Goal: Information Seeking & Learning: Check status

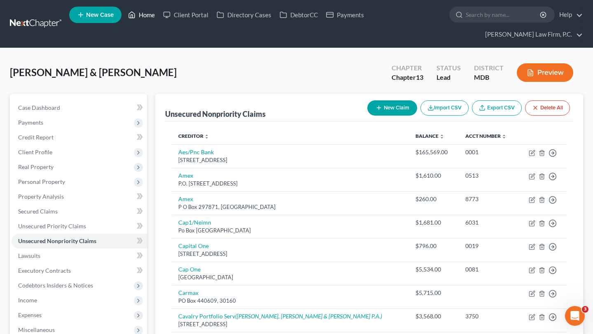
click at [159, 14] on link "Home" at bounding box center [141, 14] width 35 height 15
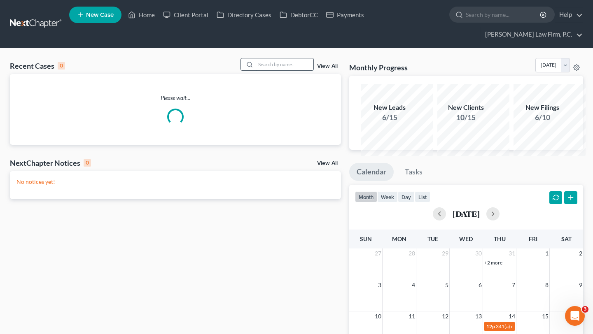
click at [256, 70] on input "search" at bounding box center [285, 64] width 58 height 12
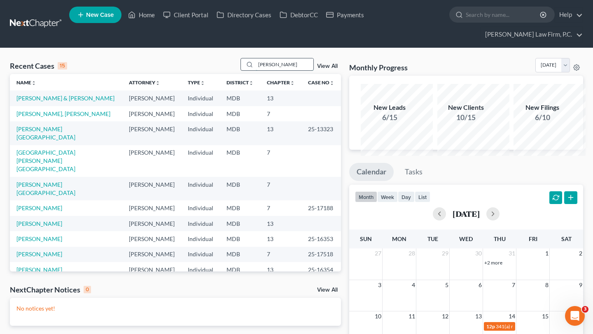
type input "[PERSON_NAME]"
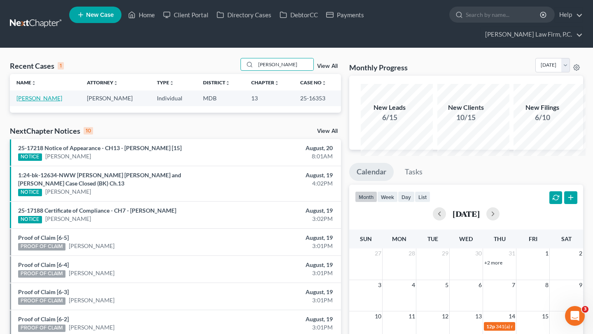
click at [33, 102] on link "[PERSON_NAME]" at bounding box center [39, 98] width 46 height 7
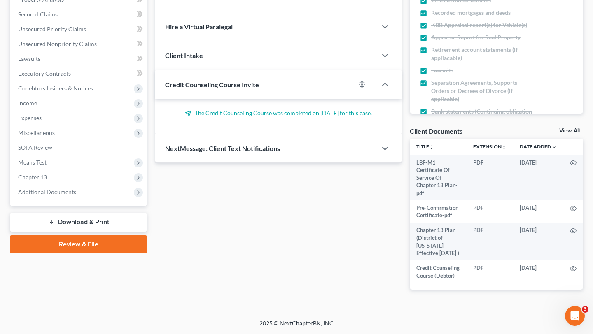
scroll to position [340, 0]
click at [66, 188] on span "Additional Documents" at bounding box center [47, 191] width 58 height 7
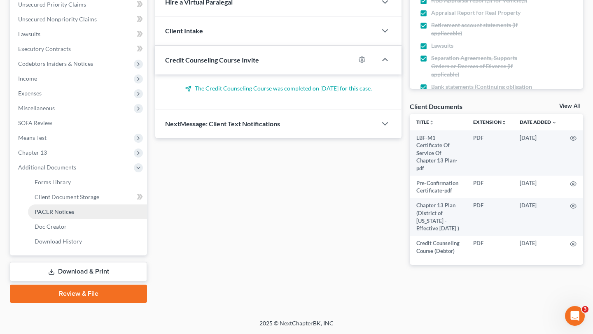
click at [74, 208] on span "PACER Notices" at bounding box center [55, 211] width 40 height 7
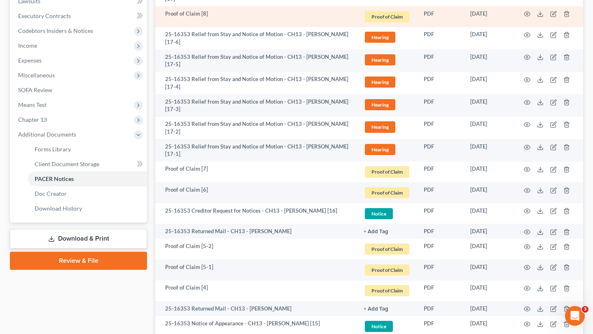
scroll to position [273, 0]
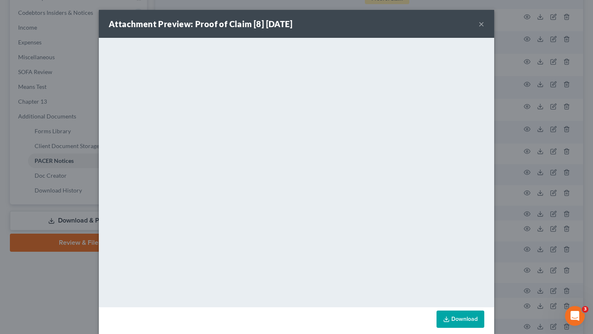
click at [484, 29] on button "×" at bounding box center [481, 24] width 6 height 10
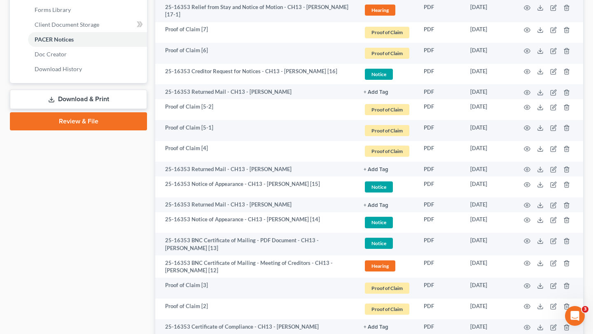
scroll to position [403, 0]
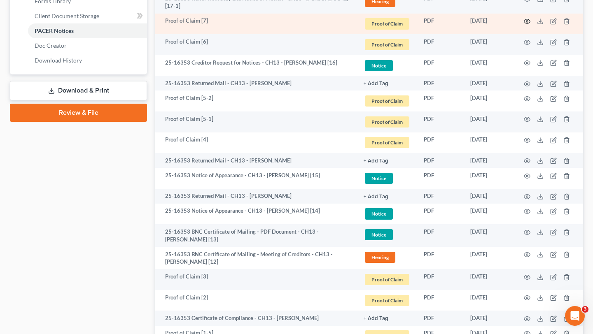
click at [523, 25] on icon "button" at bounding box center [526, 21] width 7 height 7
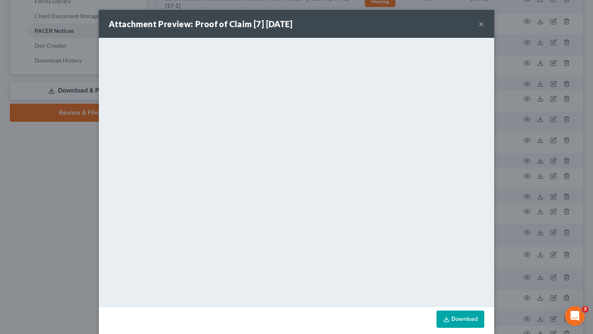
click at [484, 29] on button "×" at bounding box center [481, 24] width 6 height 10
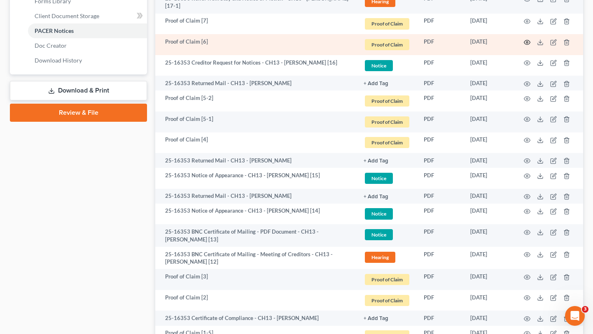
click at [524, 44] on icon "button" at bounding box center [527, 42] width 6 height 5
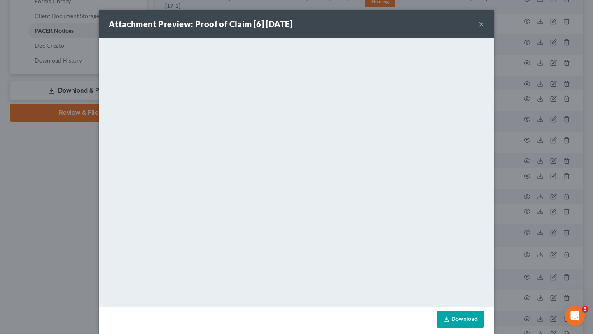
click at [484, 29] on button "×" at bounding box center [481, 24] width 6 height 10
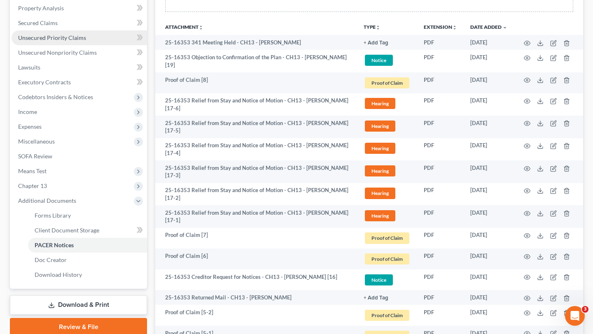
scroll to position [173, 0]
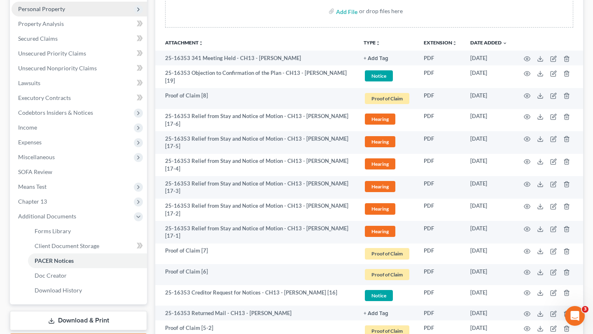
click at [97, 16] on span "Personal Property" at bounding box center [79, 9] width 135 height 15
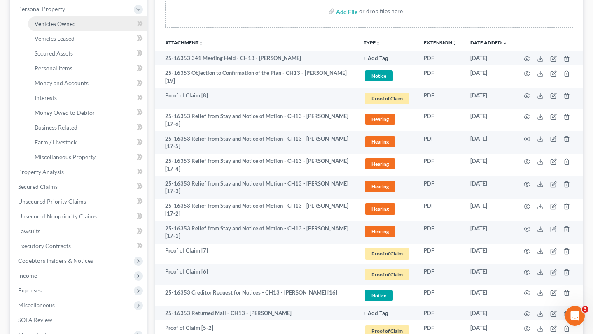
click at [91, 31] on link "Vehicles Owned" at bounding box center [87, 23] width 119 height 15
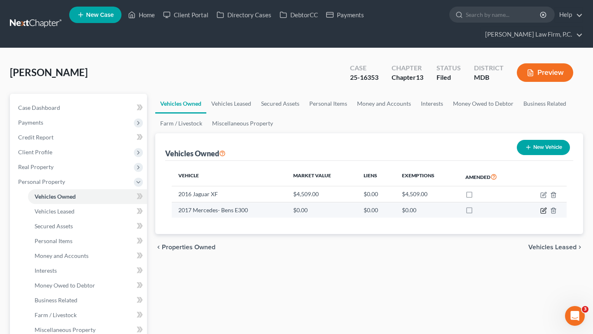
click at [540, 214] on icon "button" at bounding box center [543, 210] width 7 height 7
select select "0"
select select "9"
select select "2"
select select "0"
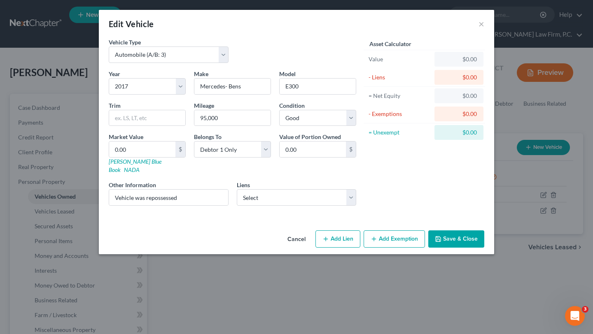
click at [309, 248] on button "Cancel" at bounding box center [296, 239] width 31 height 16
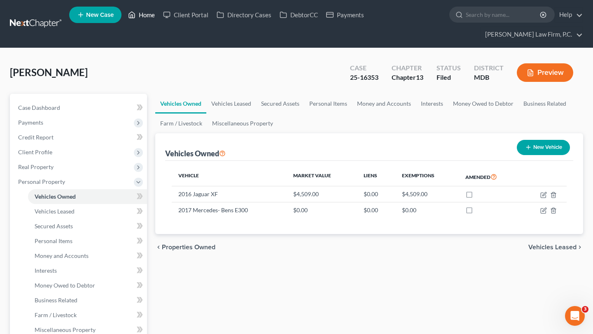
click at [159, 22] on link "Home" at bounding box center [141, 14] width 35 height 15
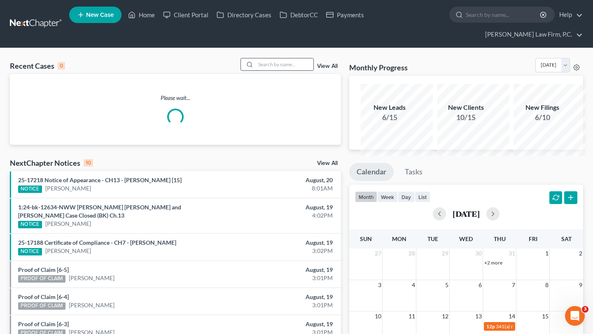
click at [260, 70] on input "search" at bounding box center [285, 64] width 58 height 12
type input "[PERSON_NAME]"
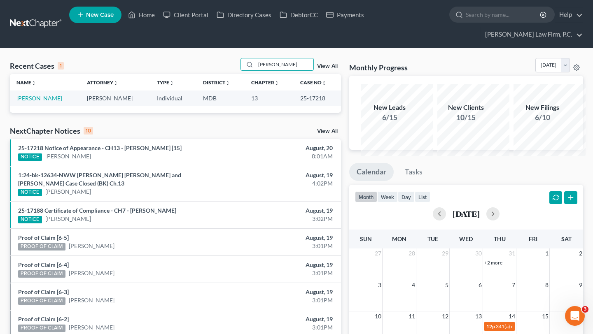
click at [29, 102] on link "[PERSON_NAME]" at bounding box center [39, 98] width 46 height 7
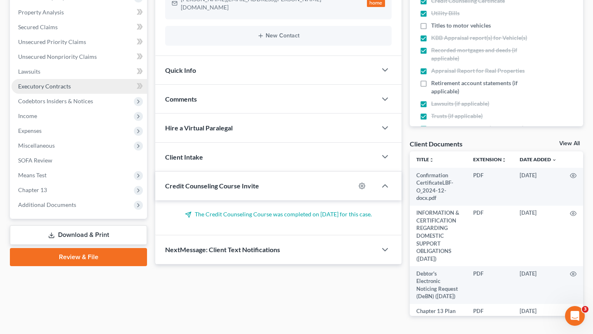
scroll to position [179, 0]
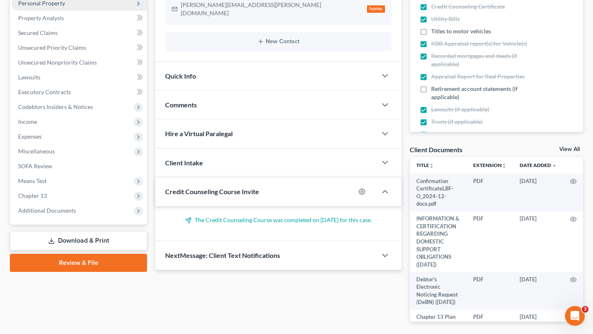
click at [65, 7] on span "Personal Property" at bounding box center [41, 3] width 47 height 7
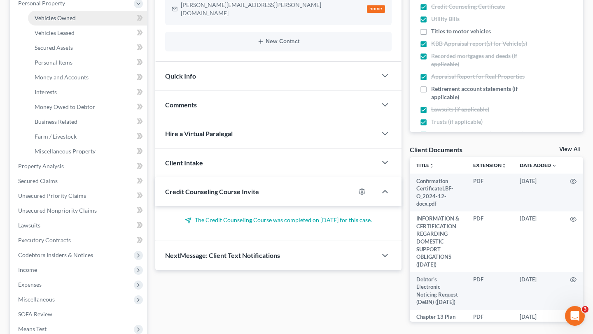
click at [71, 21] on span "Vehicles Owned" at bounding box center [55, 17] width 41 height 7
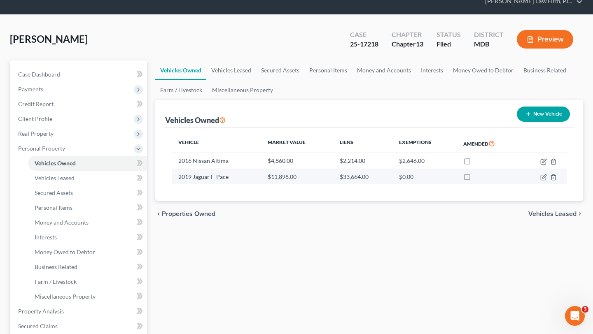
scroll to position [34, 0]
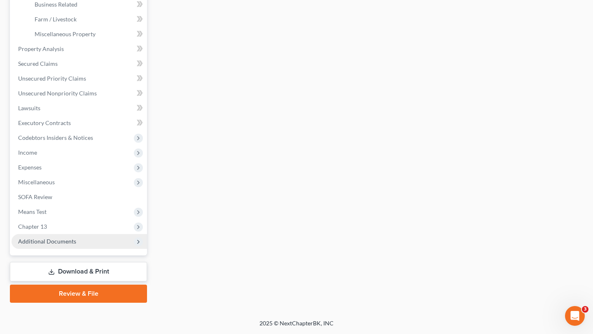
click at [76, 238] on span "Additional Documents" at bounding box center [47, 241] width 58 height 7
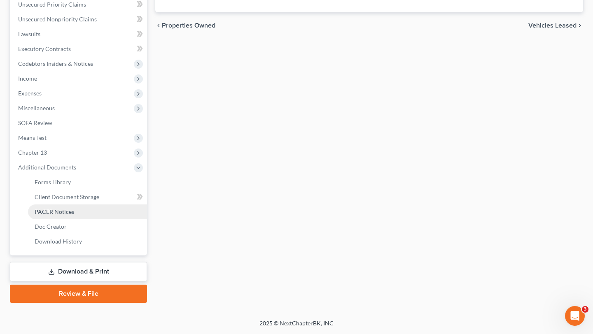
click at [74, 215] on span "PACER Notices" at bounding box center [55, 211] width 40 height 7
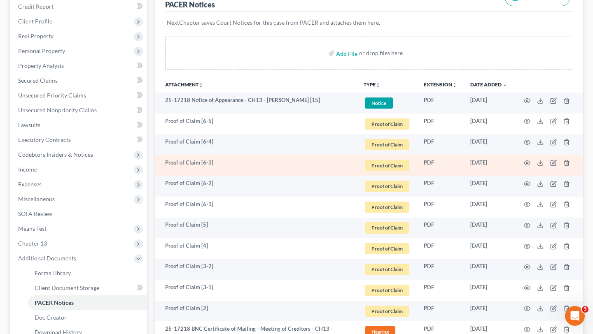
scroll to position [139, 0]
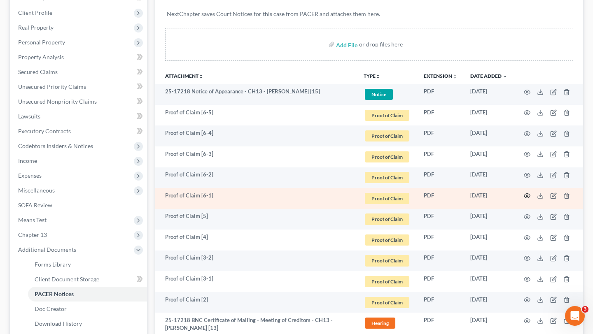
click at [523, 199] on icon "button" at bounding box center [526, 196] width 7 height 7
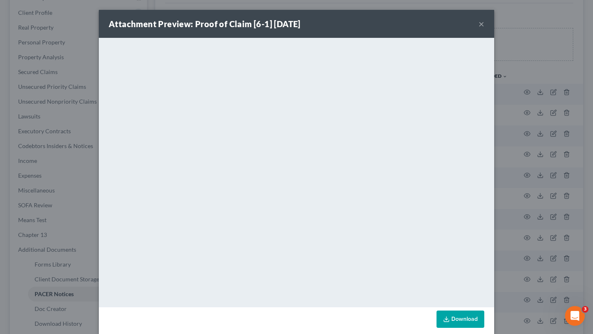
click at [484, 29] on button "×" at bounding box center [481, 24] width 6 height 10
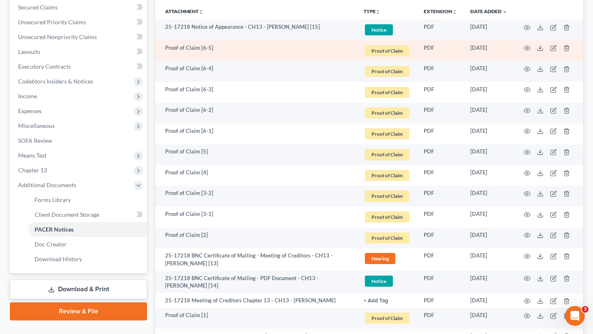
scroll to position [228, 0]
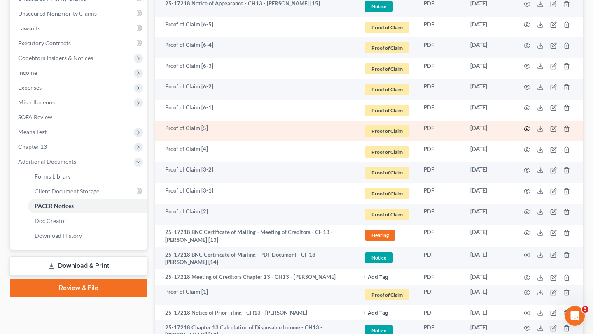
click at [523, 132] on icon "button" at bounding box center [526, 129] width 7 height 7
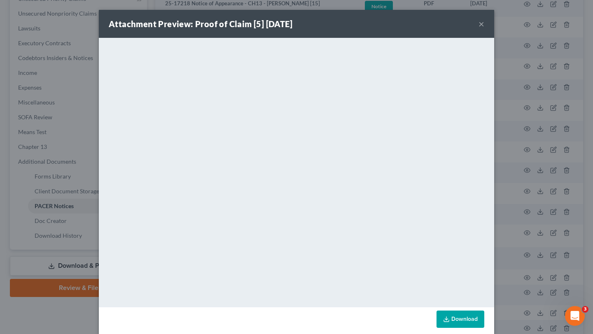
click at [484, 28] on button "×" at bounding box center [481, 24] width 6 height 10
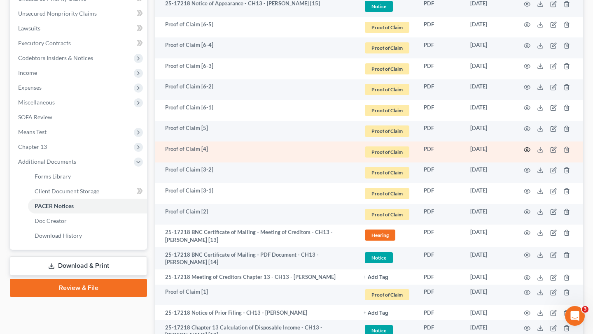
click at [526, 151] on circle "button" at bounding box center [527, 150] width 2 height 2
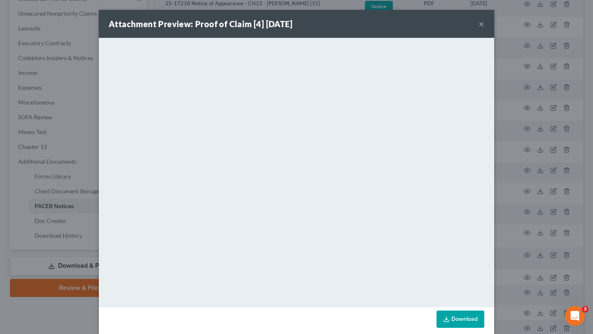
click at [484, 29] on button "×" at bounding box center [481, 24] width 6 height 10
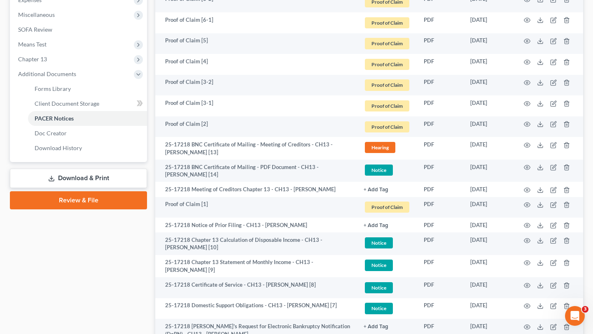
scroll to position [332, 0]
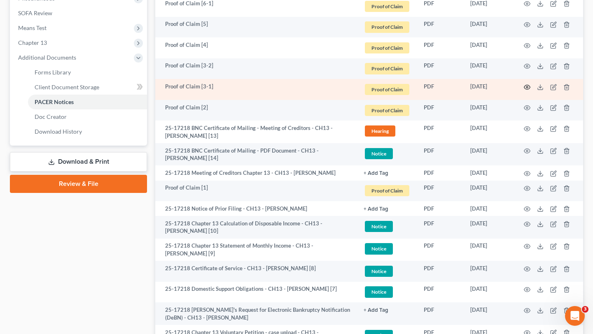
click at [523, 91] on icon "button" at bounding box center [526, 87] width 7 height 7
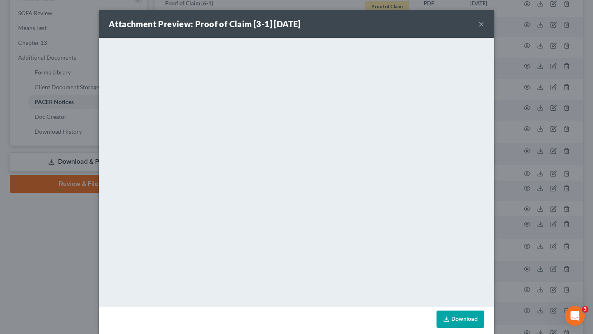
click at [484, 29] on button "×" at bounding box center [481, 24] width 6 height 10
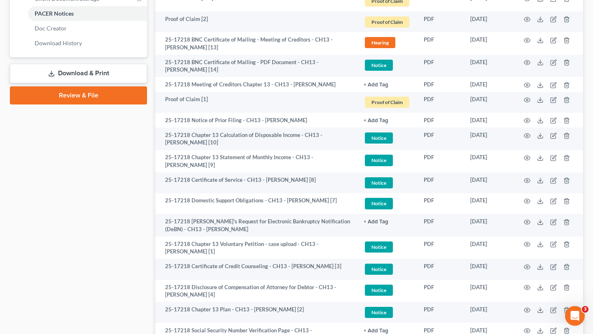
scroll to position [423, 0]
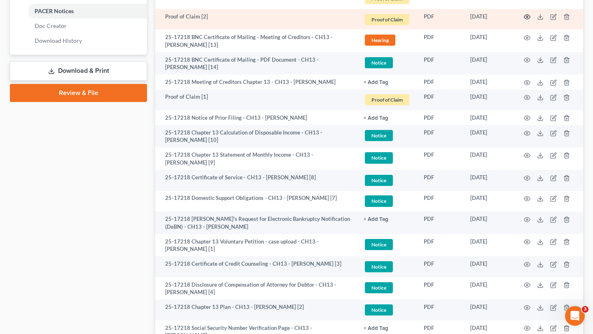
click at [523, 20] on icon "button" at bounding box center [526, 17] width 7 height 7
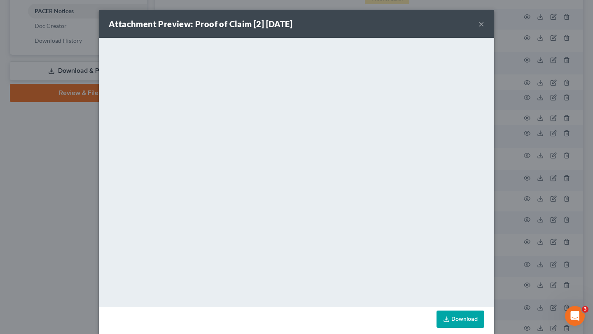
click at [484, 27] on button "×" at bounding box center [481, 24] width 6 height 10
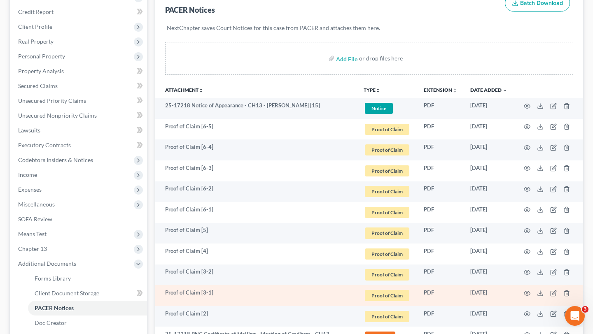
scroll to position [0, 0]
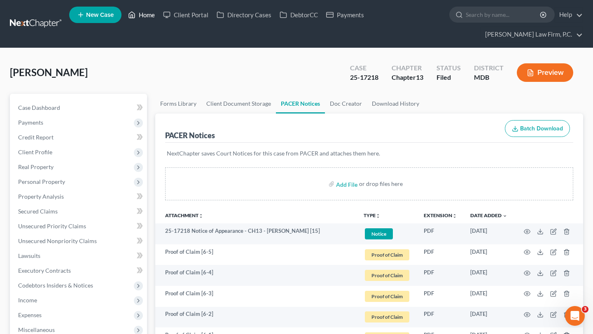
click at [159, 16] on link "Home" at bounding box center [141, 14] width 35 height 15
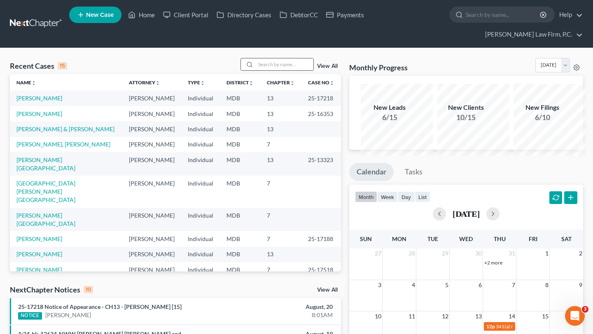
click at [256, 70] on input "search" at bounding box center [285, 64] width 58 height 12
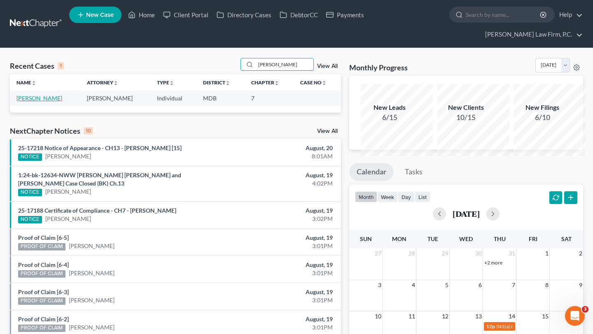
type input "[PERSON_NAME]"
click at [31, 102] on link "[PERSON_NAME]" at bounding box center [39, 98] width 46 height 7
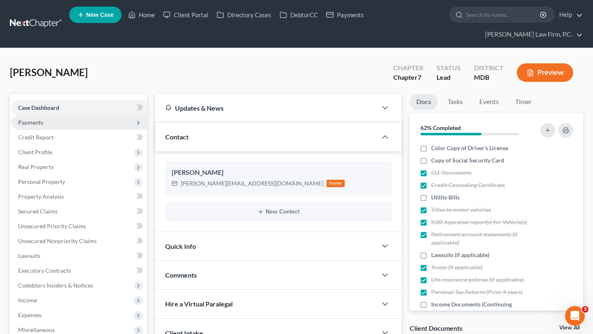
click at [40, 130] on span "Payments" at bounding box center [79, 122] width 135 height 15
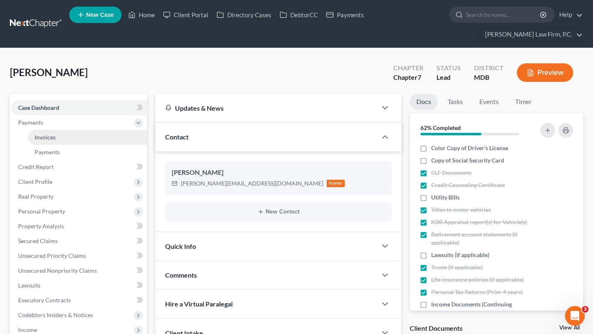
click at [43, 141] on span "Invoices" at bounding box center [45, 137] width 21 height 7
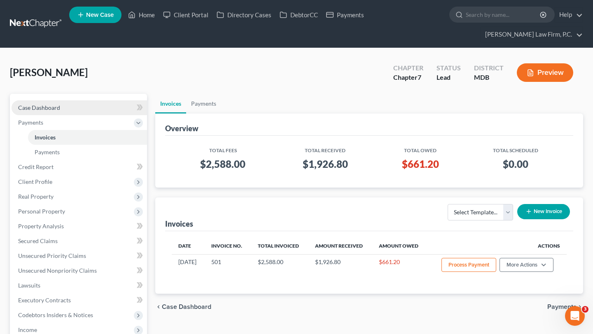
click at [81, 115] on link "Case Dashboard" at bounding box center [79, 107] width 135 height 15
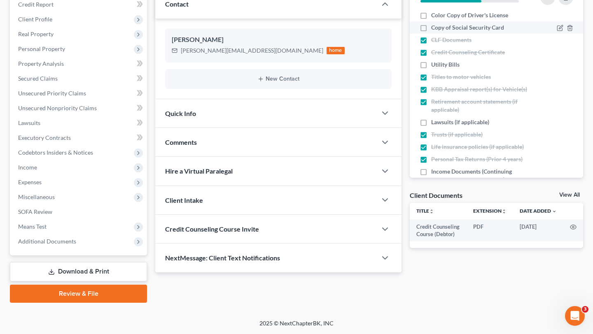
click at [446, 32] on span "Copy of Social Security Card" at bounding box center [467, 27] width 73 height 8
click at [439, 29] on input "Copy of Social Security Card" at bounding box center [436, 25] width 5 height 5
checkbox input "true"
click at [439, 19] on span "Color Copy of Driver's License" at bounding box center [469, 15] width 77 height 8
click at [439, 16] on input "Color Copy of Driver's License" at bounding box center [436, 13] width 5 height 5
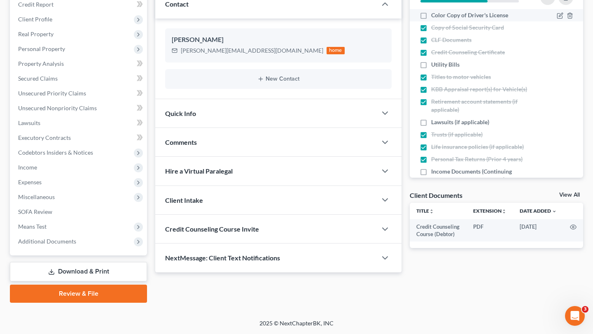
checkbox input "true"
click at [441, 69] on span "Utility Bills" at bounding box center [445, 64] width 28 height 8
click at [439, 66] on input "Utility Bills" at bounding box center [436, 62] width 5 height 5
checkbox input "true"
click at [460, 126] on span "Lawsuits (if applicable)" at bounding box center [460, 122] width 58 height 8
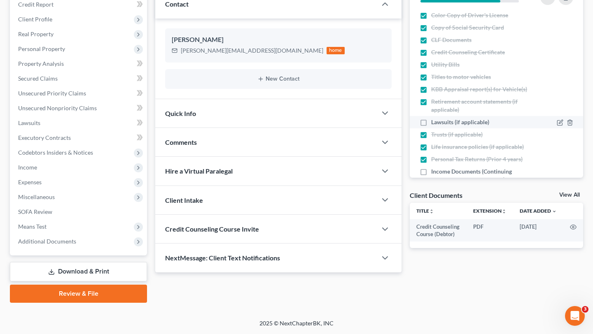
click at [439, 123] on input "Lawsuits (if applicable)" at bounding box center [436, 120] width 5 height 5
checkbox input "true"
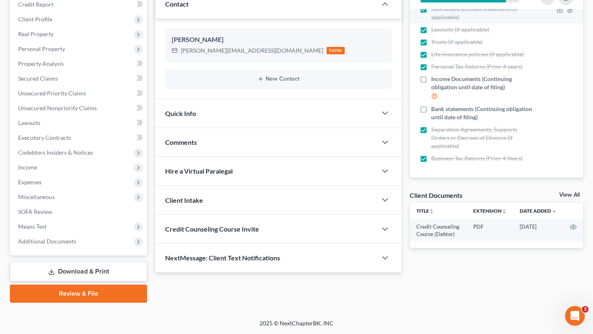
scroll to position [161, 0]
click at [556, 113] on icon "button" at bounding box center [559, 109] width 7 height 7
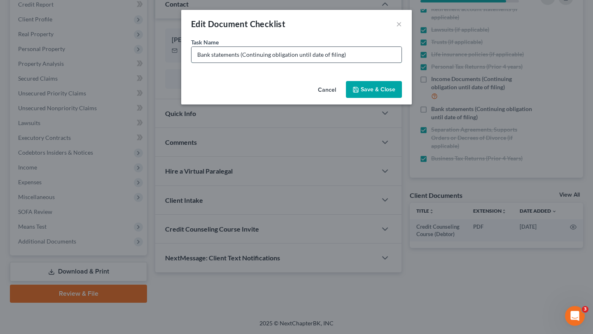
click at [228, 63] on input "Bank statements (Continuing obligation until date of filing)" at bounding box center [296, 55] width 210 height 16
click at [191, 63] on input "Bank statements (May, June, July - Continuing obligation until date of filing)" at bounding box center [296, 55] width 210 height 16
type input "SECU Bank statements (May, June, July - Continuing obligation until date of fil…"
click at [394, 98] on button "Save & Close" at bounding box center [374, 89] width 56 height 17
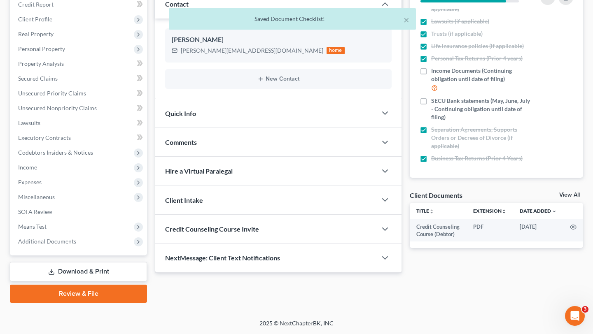
click at [536, 12] on div "× Saved Document Checklist!" at bounding box center [292, 21] width 593 height 26
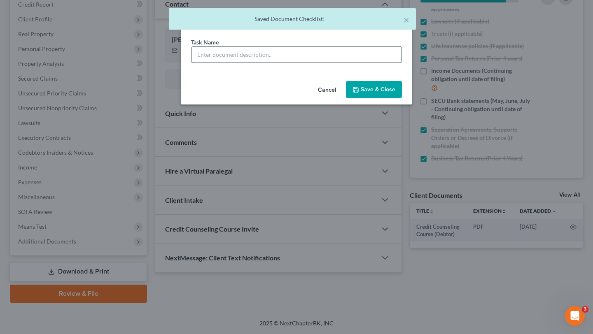
click at [243, 63] on input "text" at bounding box center [296, 55] width 210 height 16
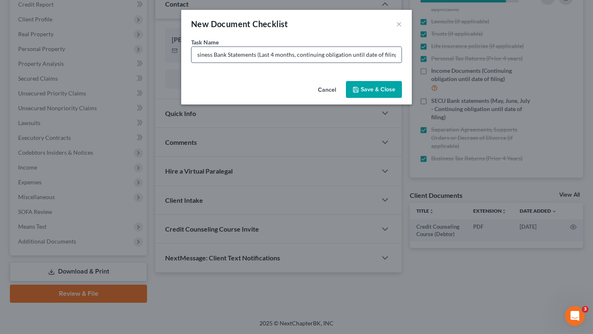
scroll to position [0, 9]
type input "Business Bank Statements (Last 4 months, continuing obligation until date of fi…"
click at [398, 98] on button "Save & Close" at bounding box center [374, 89] width 56 height 17
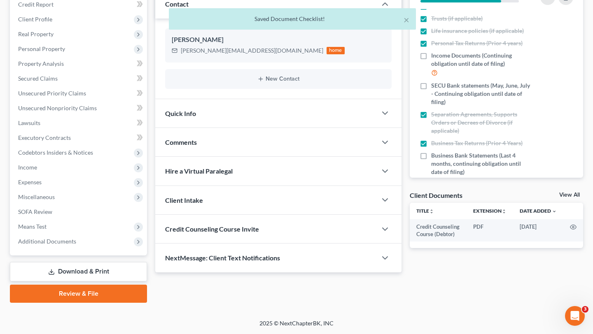
scroll to position [0, 0]
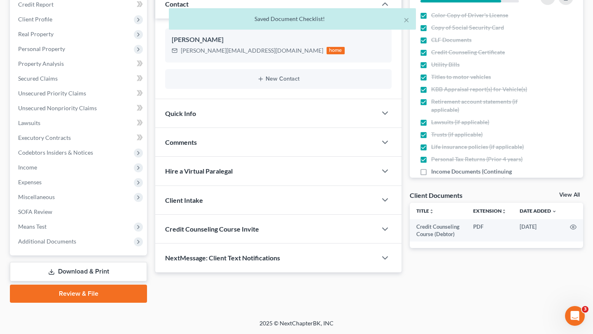
click at [536, 15] on div "× Saved Document Checklist!" at bounding box center [292, 21] width 593 height 26
click at [536, 13] on div "× Saved Document Checklist!" at bounding box center [292, 21] width 593 height 26
click at [534, 9] on div "× Saved Document Checklist!" at bounding box center [292, 21] width 593 height 26
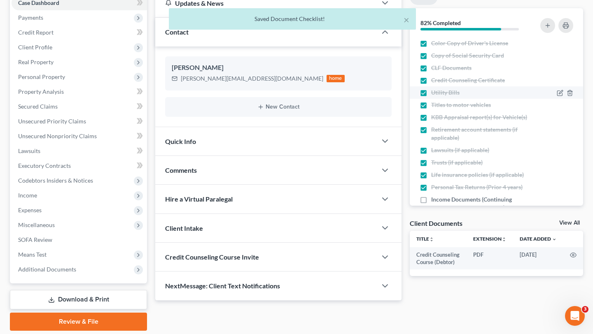
scroll to position [11, 0]
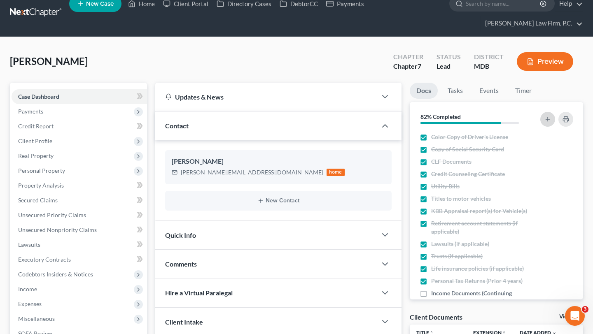
click at [544, 123] on icon "button" at bounding box center [547, 119] width 7 height 7
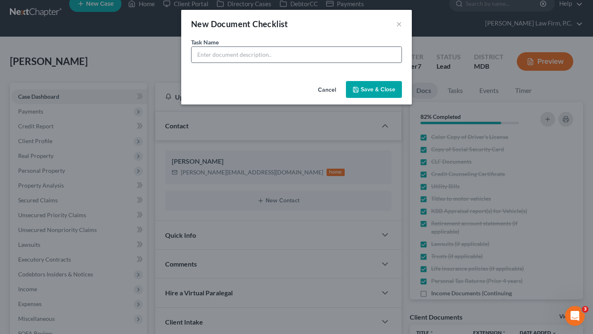
click at [260, 63] on input "text" at bounding box center [296, 55] width 210 height 16
type input "R"
type input "Attorney and Filing Fees"
click at [387, 98] on button "Save & Close" at bounding box center [374, 89] width 56 height 17
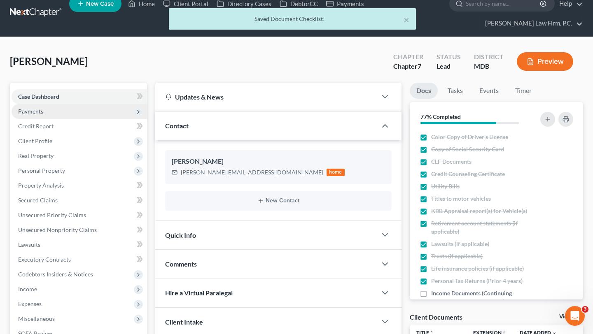
click at [40, 119] on span "Payments" at bounding box center [79, 111] width 135 height 15
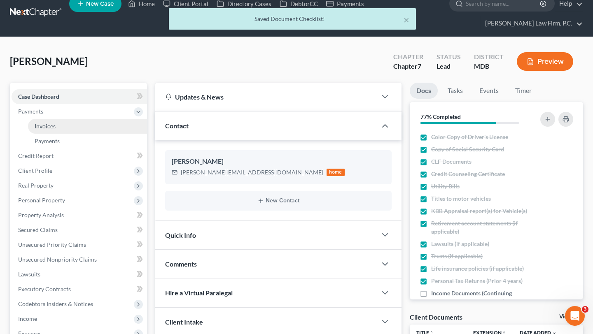
click at [53, 130] on span "Invoices" at bounding box center [45, 126] width 21 height 7
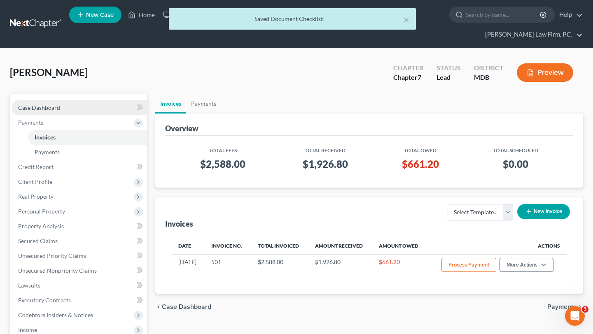
click at [79, 115] on link "Case Dashboard" at bounding box center [79, 107] width 135 height 15
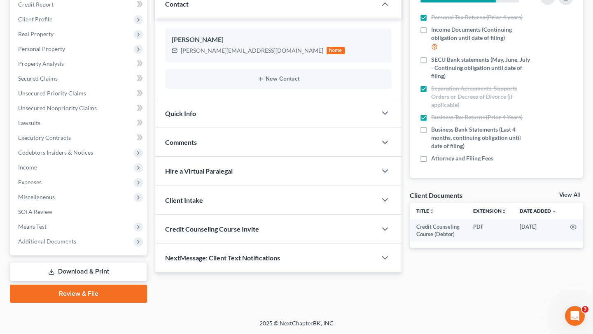
scroll to position [243, 0]
click at [556, 156] on icon "button" at bounding box center [559, 159] width 7 height 7
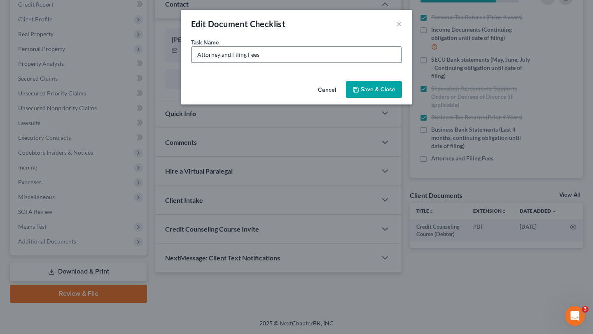
click at [322, 63] on input "Attorney and Filing Fees" at bounding box center [296, 55] width 210 height 16
type input "Attorney and Filing Fees ($661)"
click at [383, 98] on button "Save & Close" at bounding box center [374, 89] width 56 height 17
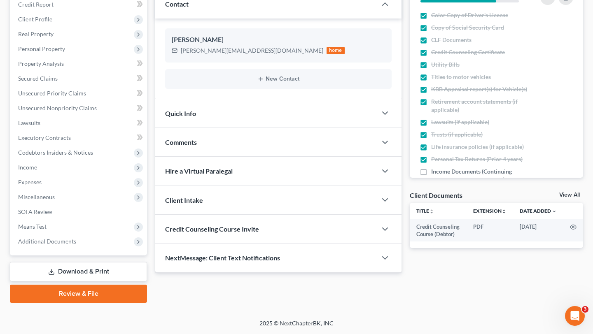
scroll to position [114, 0]
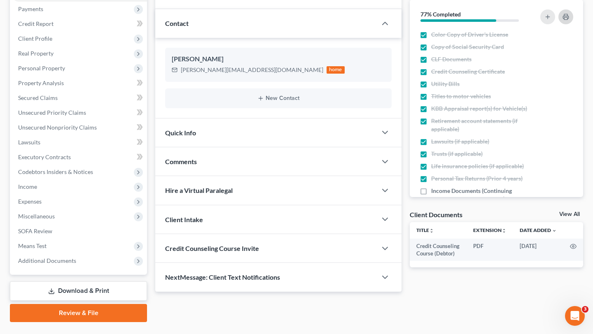
click at [562, 20] on icon "button" at bounding box center [565, 17] width 7 height 7
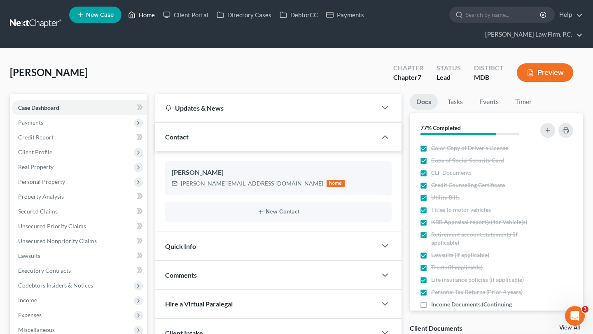
click at [159, 18] on link "Home" at bounding box center [141, 14] width 35 height 15
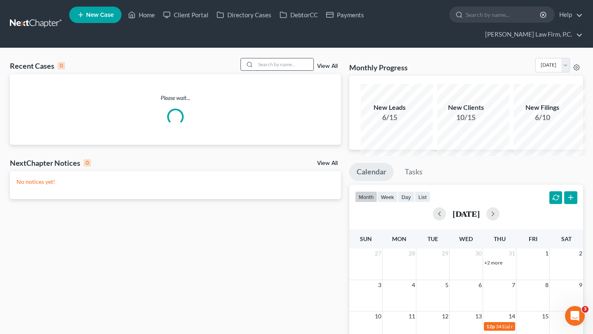
click at [279, 70] on input "search" at bounding box center [285, 64] width 58 height 12
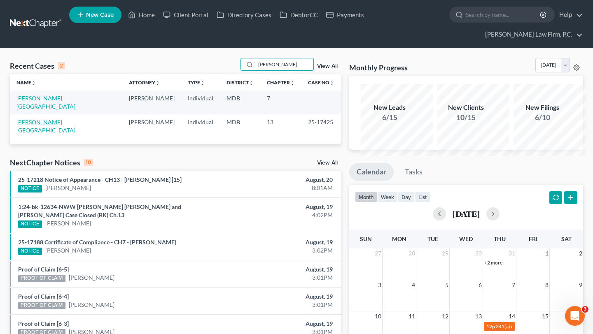
type input "[PERSON_NAME]"
click at [32, 134] on link "[PERSON_NAME][GEOGRAPHIC_DATA]" at bounding box center [45, 126] width 59 height 15
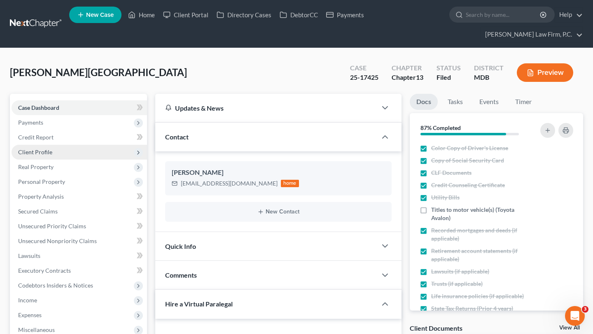
click at [67, 160] on span "Client Profile" at bounding box center [79, 152] width 135 height 15
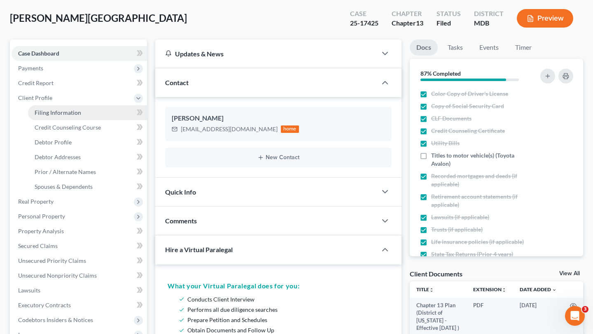
scroll to position [55, 0]
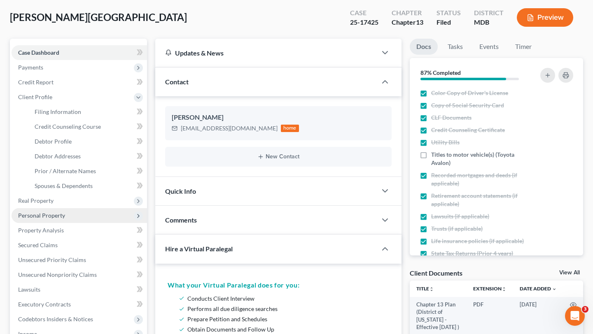
click at [57, 219] on span "Personal Property" at bounding box center [41, 215] width 47 height 7
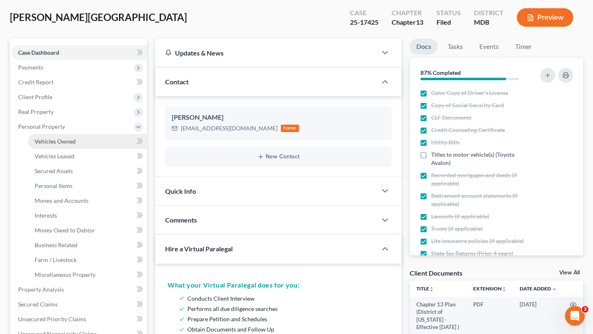
click at [74, 145] on span "Vehicles Owned" at bounding box center [55, 141] width 41 height 7
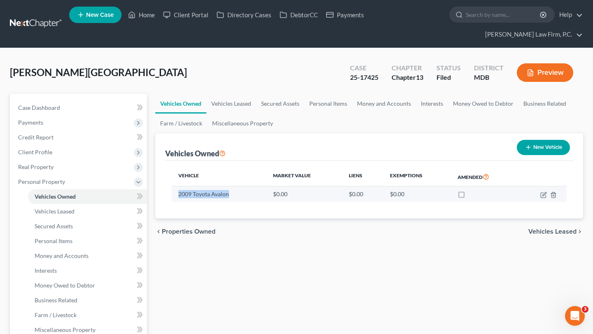
drag, startPoint x: 249, startPoint y: 237, endPoint x: 182, endPoint y: 238, distance: 67.5
click at [182, 202] on td "2009 Toyota Avalon" at bounding box center [219, 194] width 95 height 16
copy td "2009 Toyota Avalon"
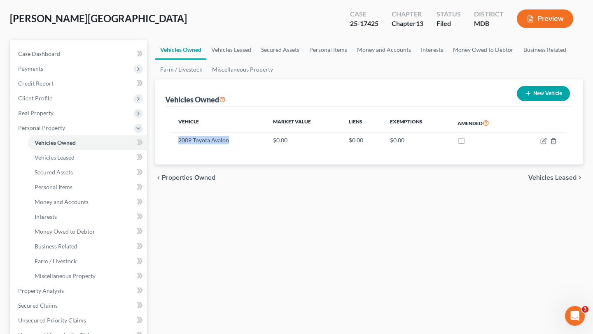
scroll to position [62, 0]
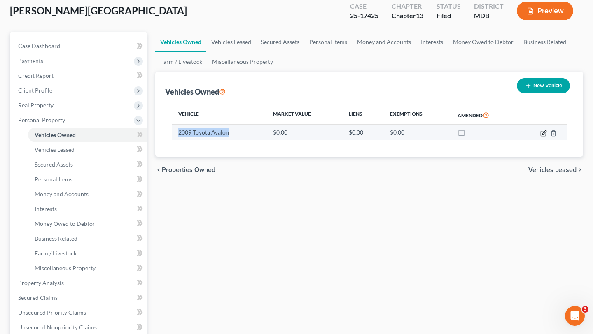
click at [540, 137] on icon "button" at bounding box center [543, 133] width 7 height 7
select select "0"
select select "17"
select select "2"
select select "0"
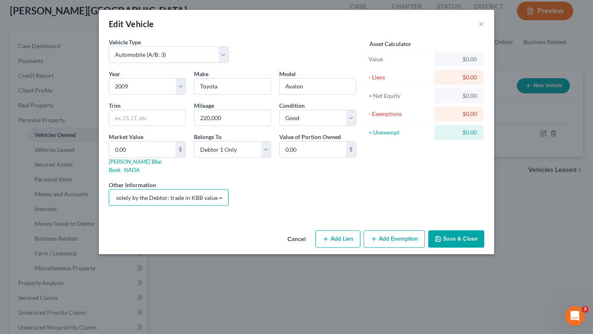
scroll to position [0, 152]
drag, startPoint x: 174, startPoint y: 237, endPoint x: 275, endPoint y: 241, distance: 100.9
click at [275, 212] on div "Year Select 2026 2025 2024 2023 2022 2021 2020 2019 2018 2017 2016 2015 2014 20…" at bounding box center [233, 141] width 256 height 143
click at [282, 206] on div "Liens Select" at bounding box center [296, 193] width 128 height 25
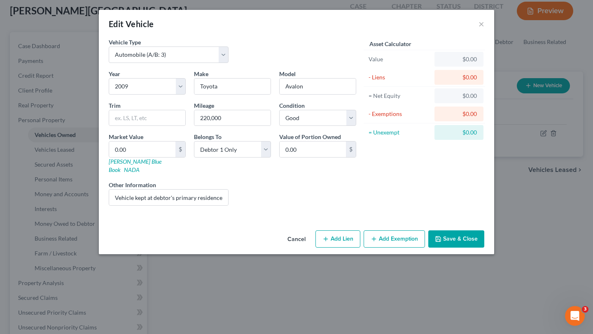
click at [300, 248] on button "Cancel" at bounding box center [296, 239] width 31 height 16
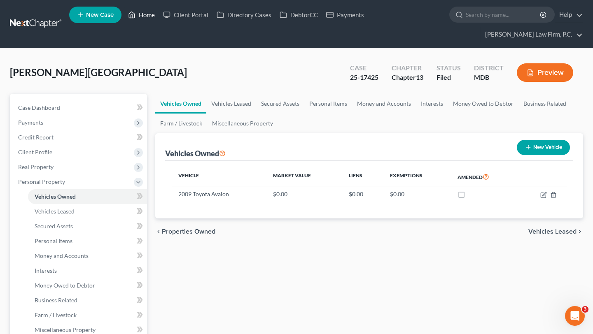
click at [159, 16] on link "Home" at bounding box center [141, 14] width 35 height 15
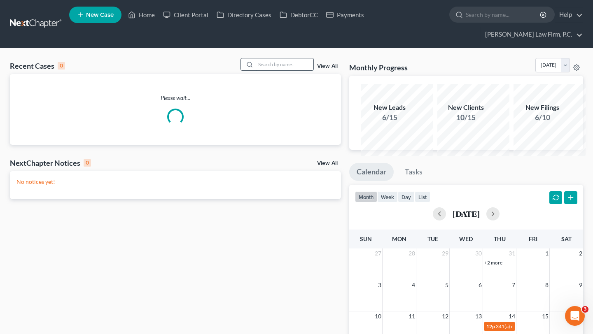
click at [256, 70] on input "search" at bounding box center [285, 64] width 58 height 12
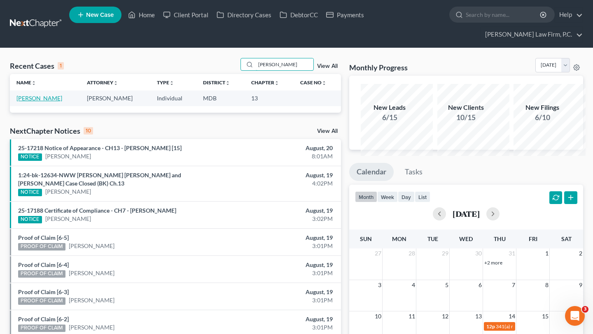
type input "[PERSON_NAME]"
click at [26, 102] on link "[PERSON_NAME]" at bounding box center [39, 98] width 46 height 7
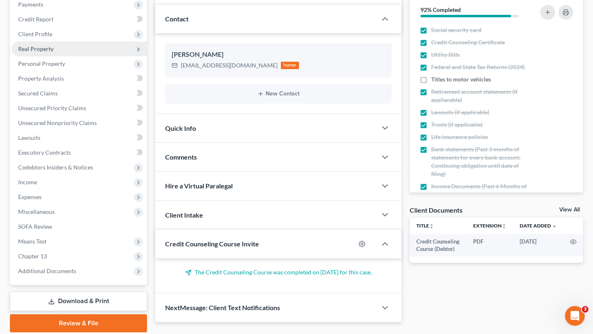
scroll to position [165, 0]
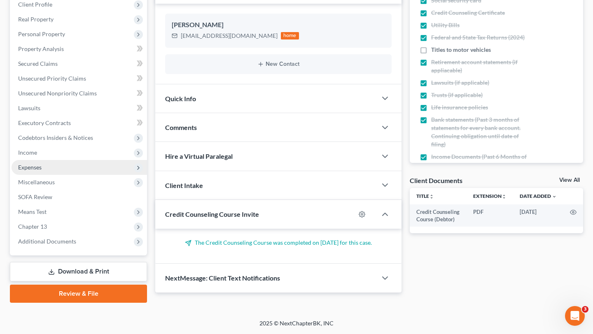
click at [60, 175] on span "Expenses" at bounding box center [79, 167] width 135 height 15
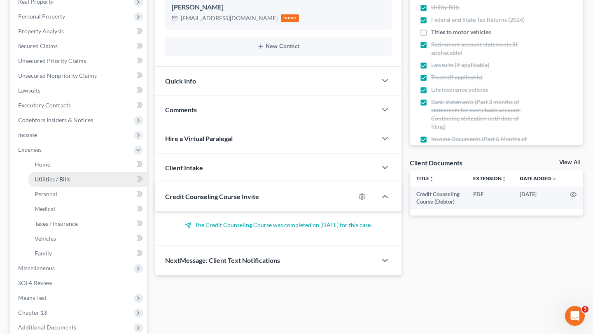
click at [68, 183] on span "Utilities / Bills" at bounding box center [53, 179] width 36 height 7
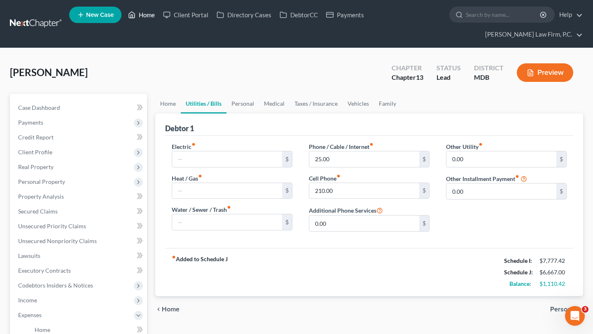
click at [159, 18] on link "Home" at bounding box center [141, 14] width 35 height 15
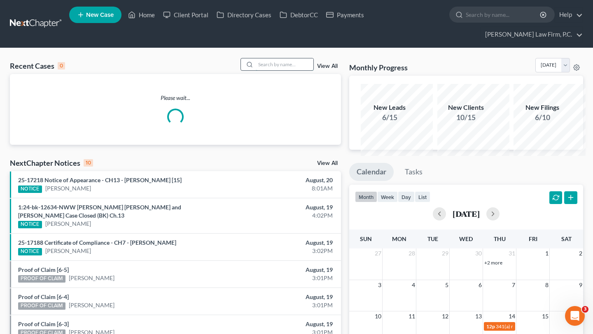
click at [256, 70] on input "search" at bounding box center [285, 64] width 58 height 12
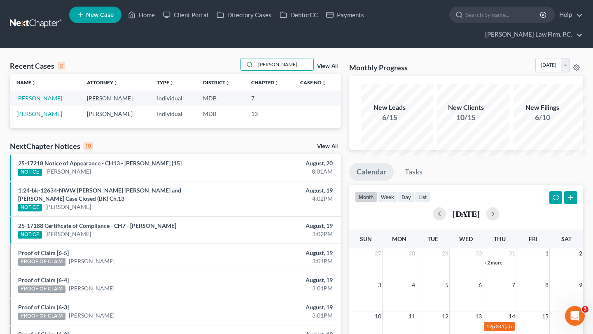
type input "[PERSON_NAME]"
click at [35, 102] on link "[PERSON_NAME]" at bounding box center [39, 98] width 46 height 7
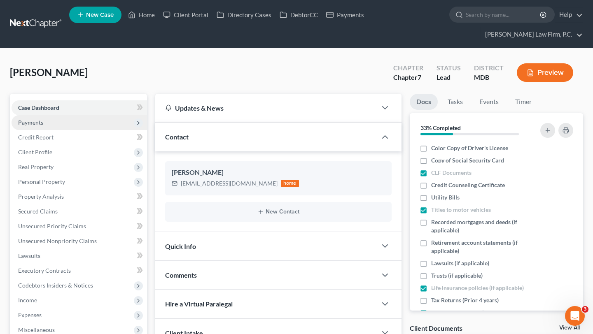
click at [37, 126] on span "Payments" at bounding box center [30, 122] width 25 height 7
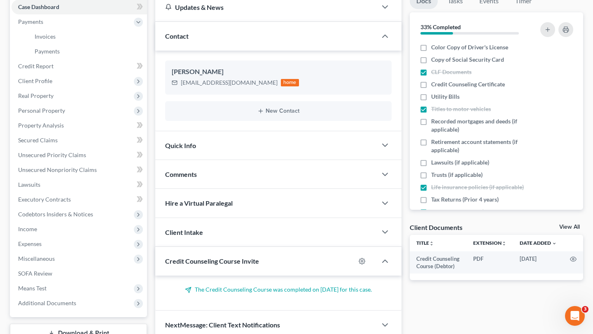
scroll to position [107, 0]
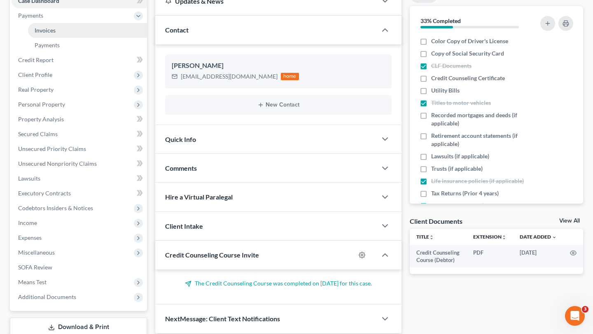
click at [56, 34] on span "Invoices" at bounding box center [45, 30] width 21 height 7
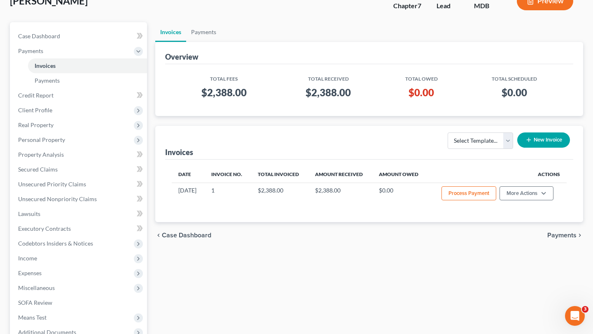
scroll to position [81, 0]
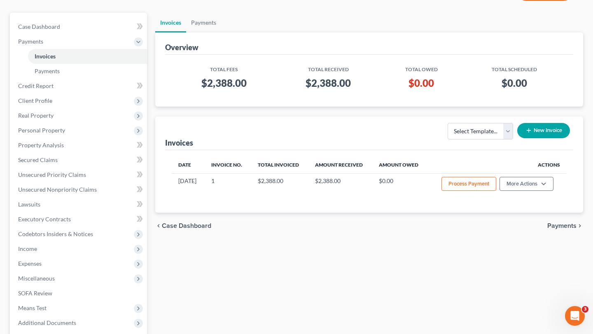
click at [579, 107] on div "Overview Total Fees Total Received Total Owed Total Scheduled $2,388.00 $2,388.…" at bounding box center [369, 70] width 428 height 74
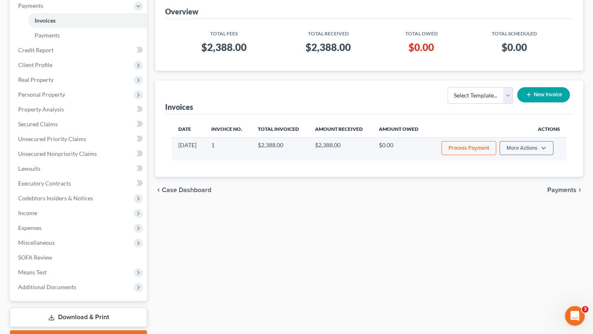
scroll to position [161, 0]
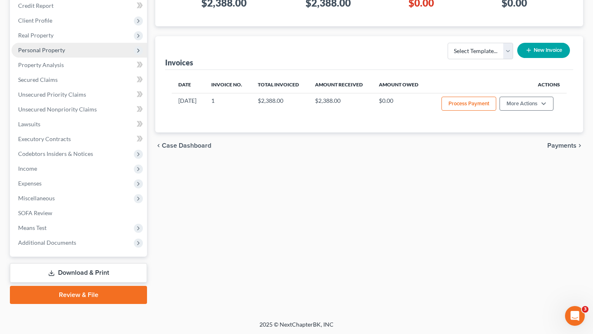
click at [68, 58] on span "Personal Property" at bounding box center [79, 50] width 135 height 15
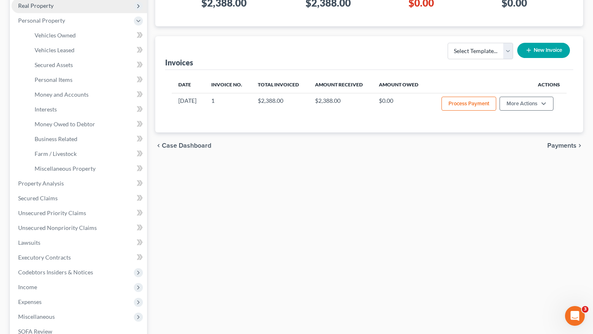
click at [53, 9] on span "Real Property" at bounding box center [35, 5] width 35 height 7
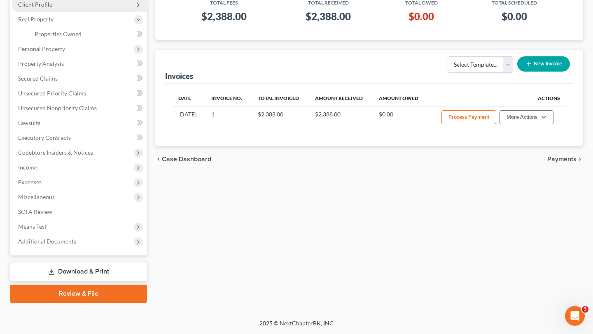
click at [52, 8] on span "Client Profile" at bounding box center [35, 4] width 34 height 7
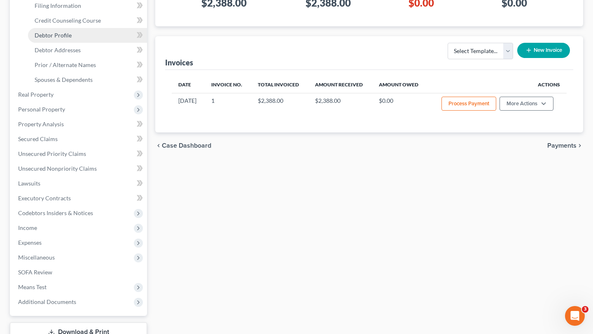
click at [62, 39] on span "Debtor Profile" at bounding box center [53, 35] width 37 height 7
select select "0"
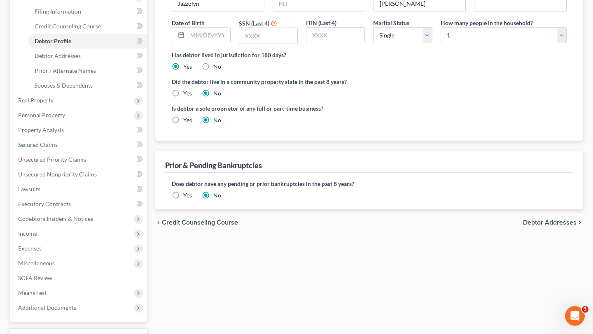
scroll to position [167, 0]
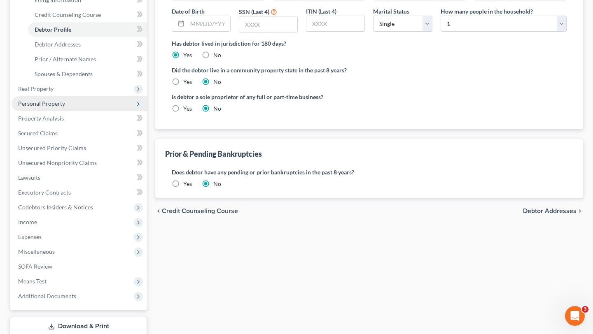
click at [58, 107] on span "Personal Property" at bounding box center [41, 103] width 47 height 7
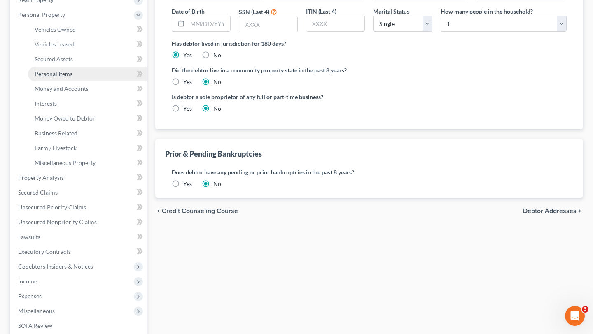
click at [68, 77] on span "Personal Items" at bounding box center [54, 73] width 38 height 7
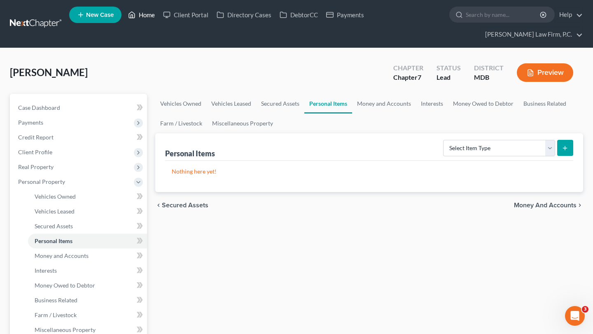
click at [159, 17] on link "Home" at bounding box center [141, 14] width 35 height 15
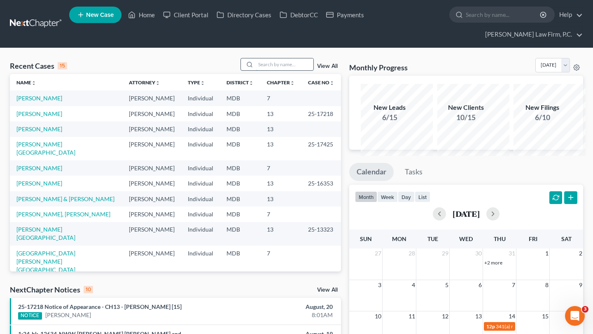
click at [266, 70] on input "search" at bounding box center [285, 64] width 58 height 12
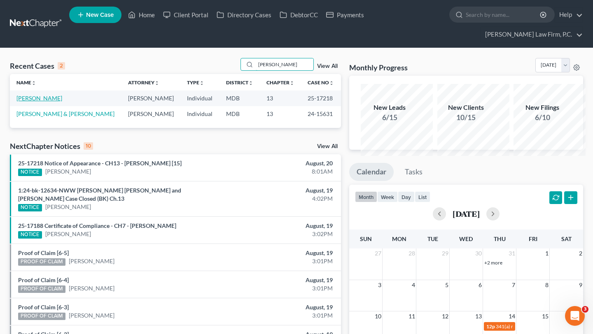
type input "[PERSON_NAME]"
click at [51, 102] on link "[PERSON_NAME]" at bounding box center [39, 98] width 46 height 7
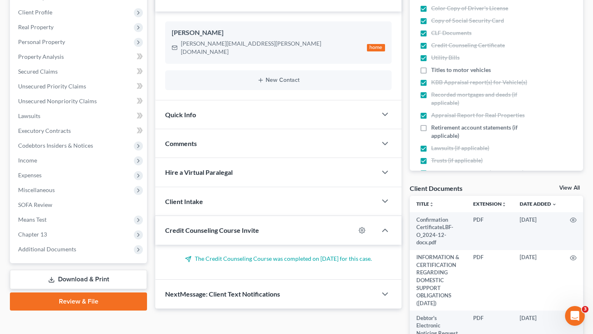
scroll to position [340, 0]
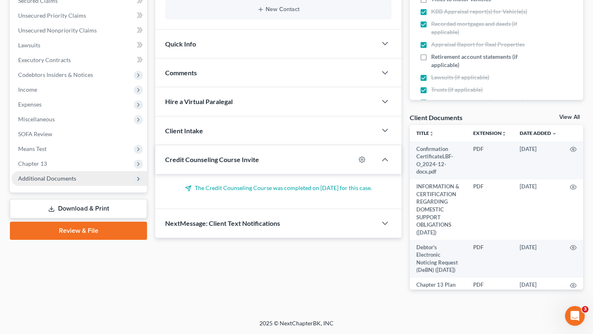
click at [73, 175] on span "Additional Documents" at bounding box center [47, 178] width 58 height 7
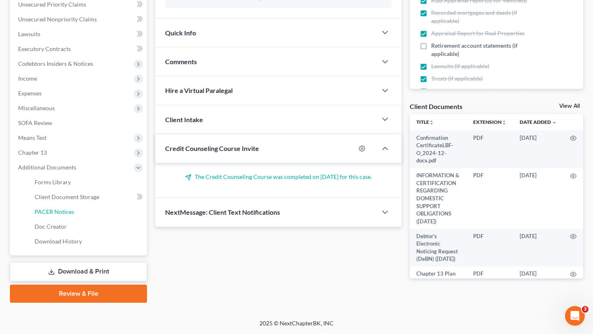
click at [74, 208] on span "PACER Notices" at bounding box center [55, 211] width 40 height 7
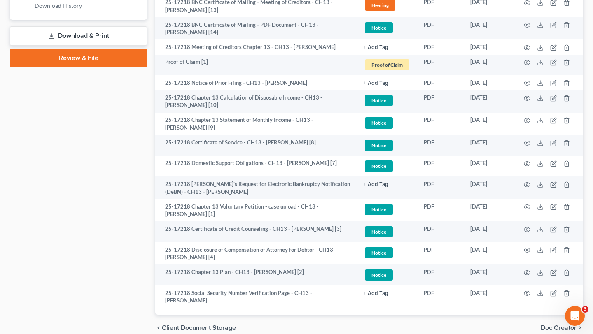
scroll to position [783, 0]
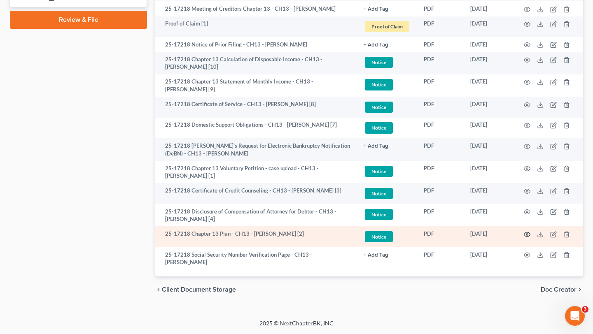
click at [523, 231] on icon "button" at bounding box center [526, 234] width 7 height 7
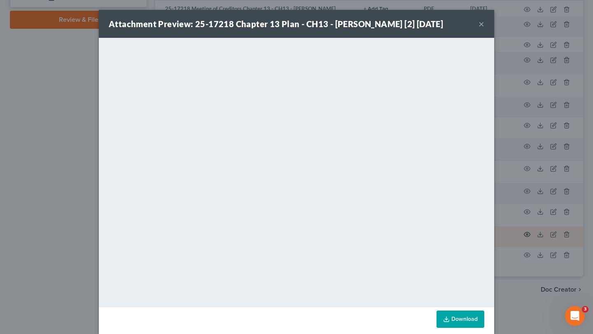
scroll to position [28, 0]
